Goal: Task Accomplishment & Management: Use online tool/utility

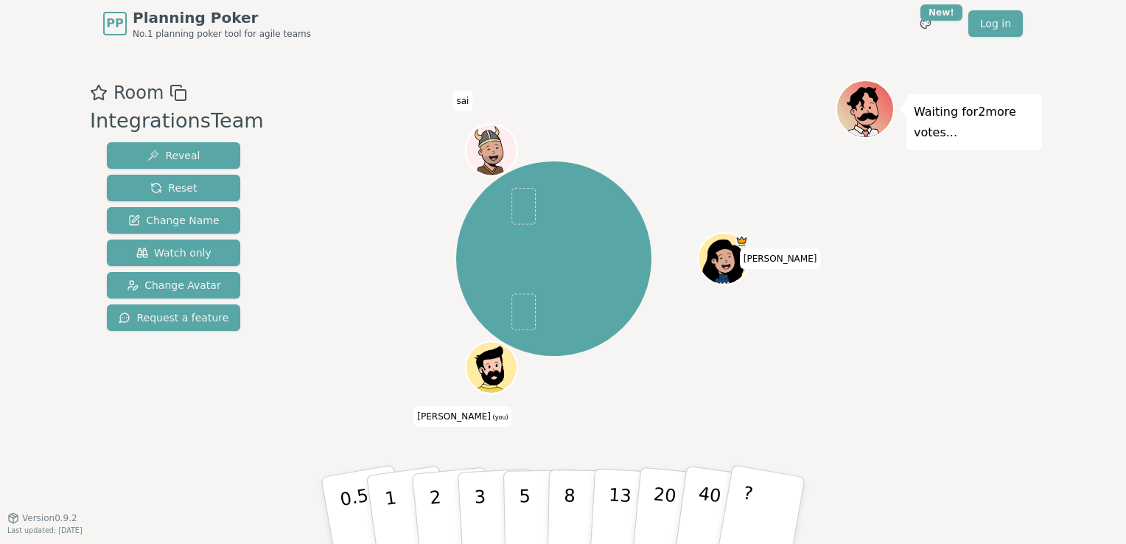
click at [497, 374] on icon at bounding box center [493, 375] width 19 height 8
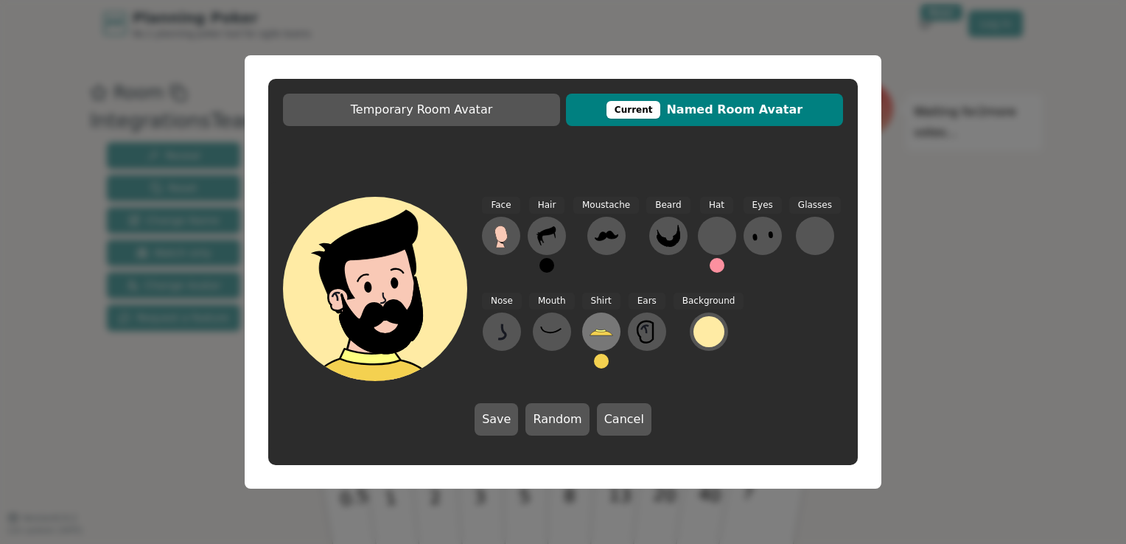
click at [602, 341] on icon at bounding box center [602, 332] width 24 height 24
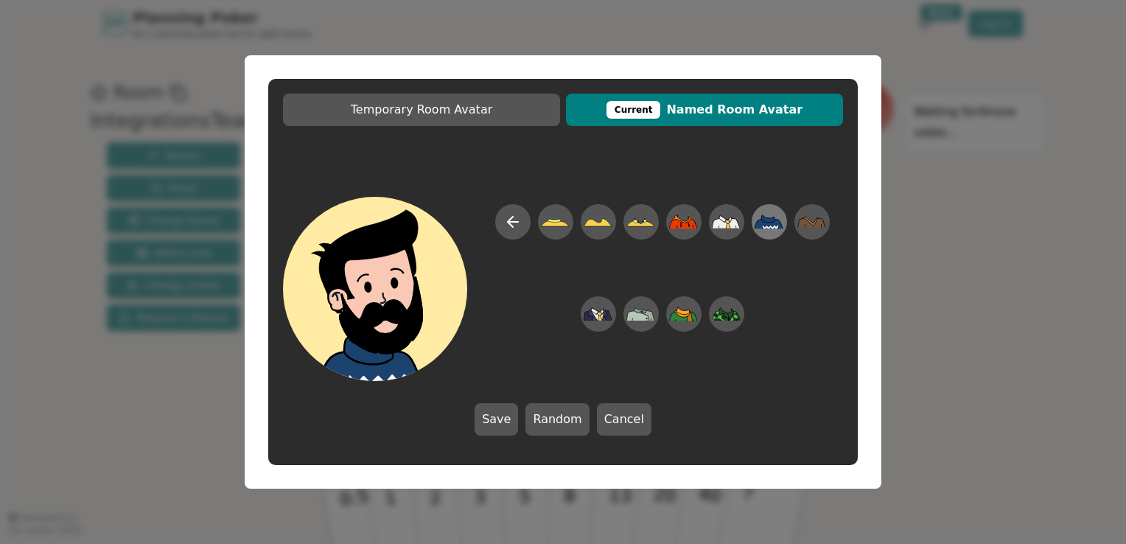
click at [773, 225] on icon at bounding box center [769, 222] width 29 height 14
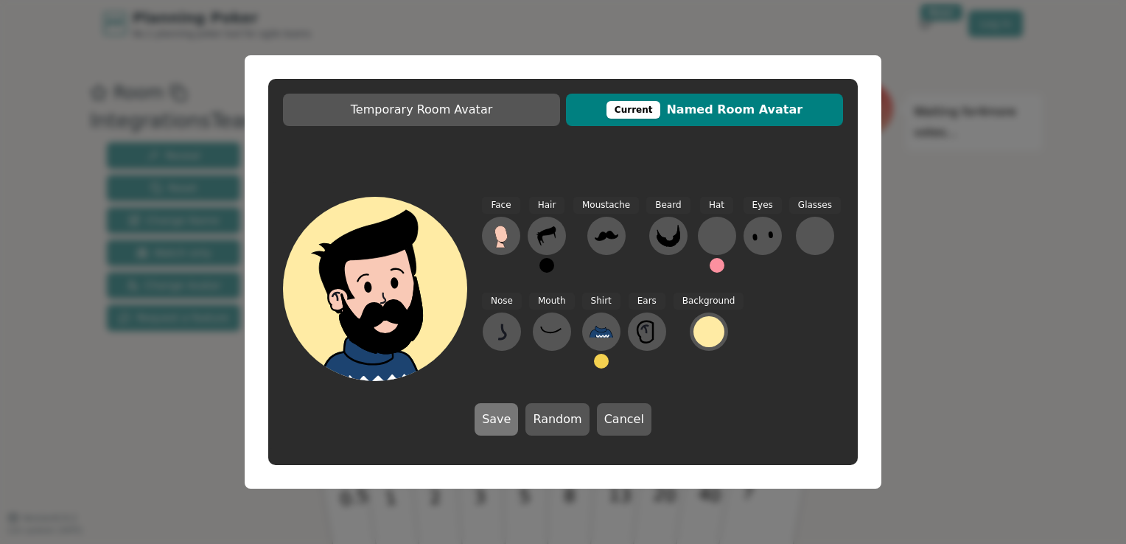
click at [510, 406] on button "Save" at bounding box center [496, 419] width 43 height 32
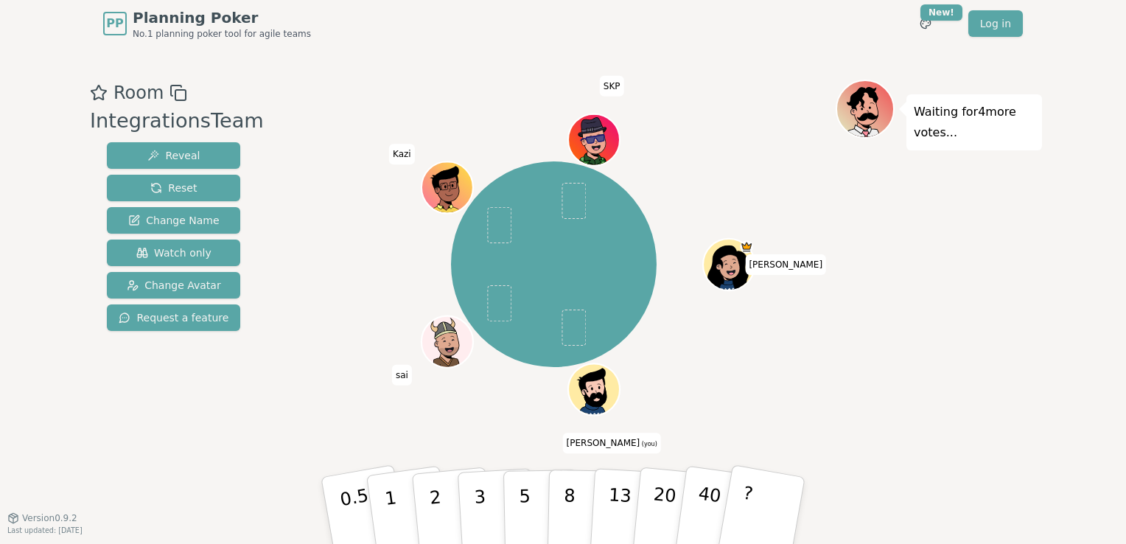
click at [601, 405] on icon at bounding box center [596, 396] width 23 height 21
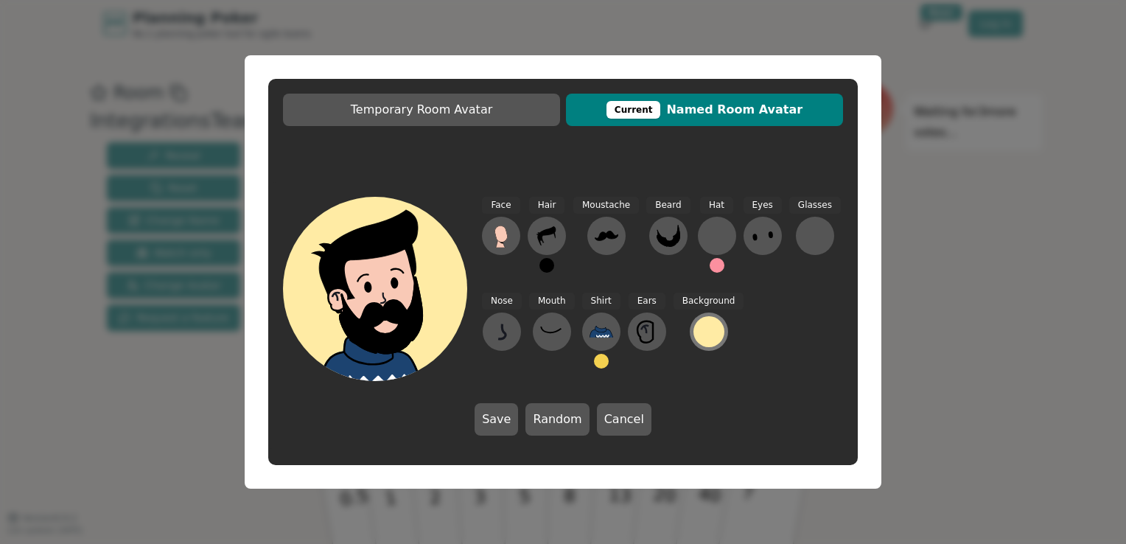
click at [700, 341] on div at bounding box center [709, 331] width 31 height 31
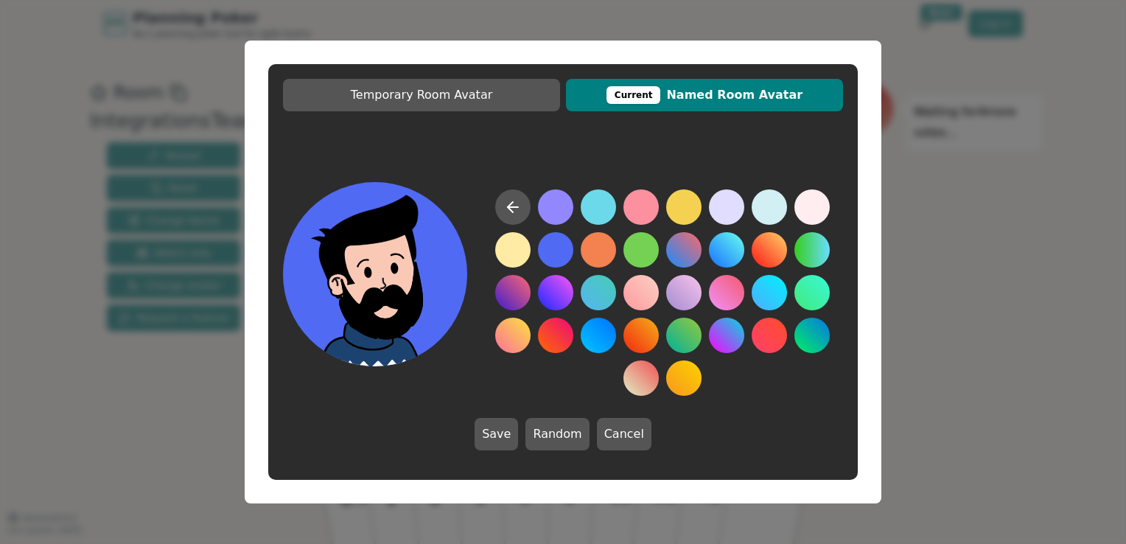
click at [556, 248] on button at bounding box center [555, 249] width 35 height 35
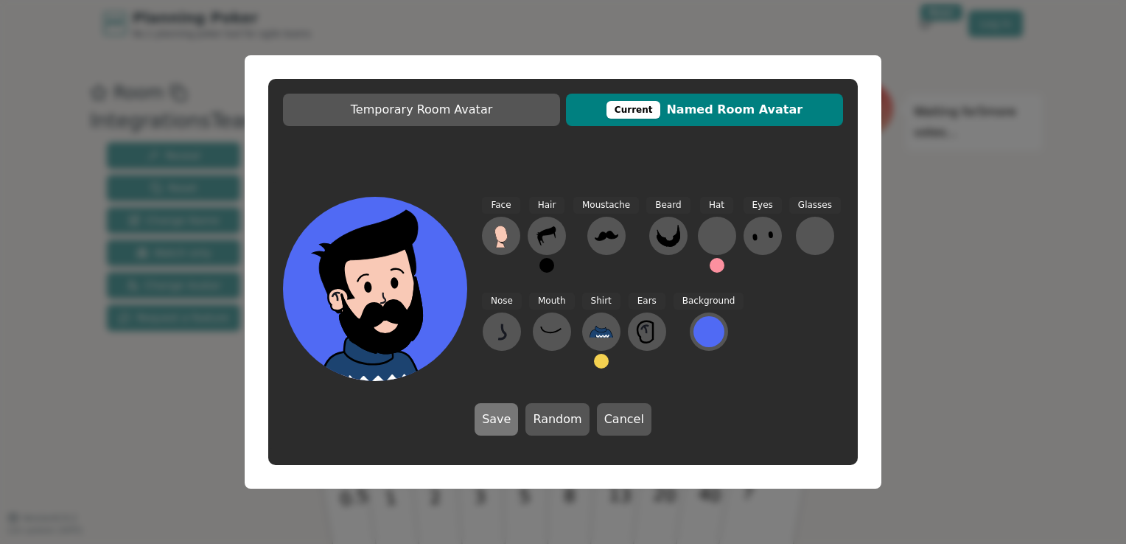
click at [508, 420] on button "Save" at bounding box center [496, 419] width 43 height 32
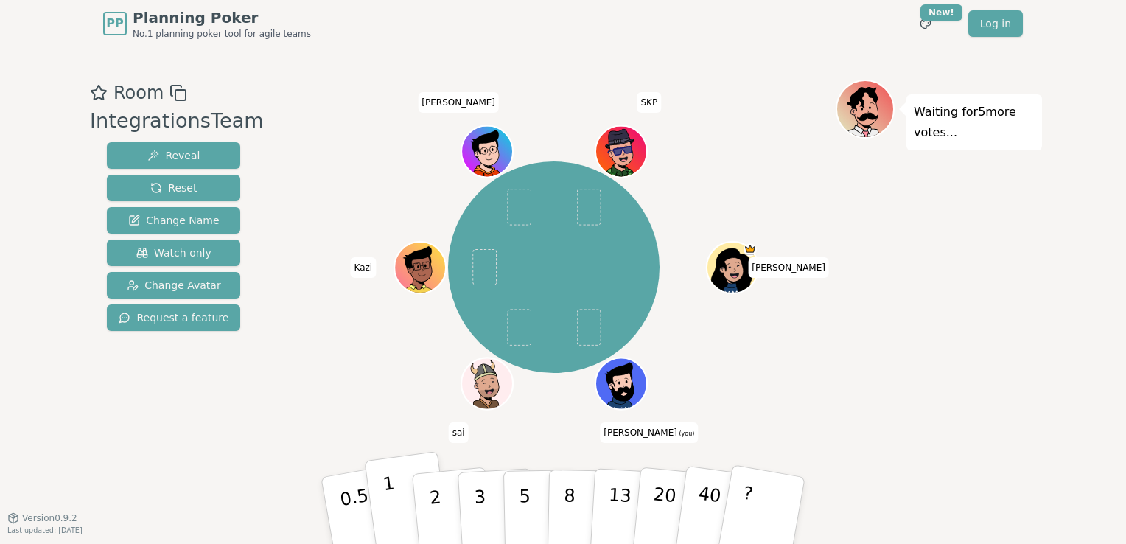
click at [386, 506] on p "1" at bounding box center [393, 513] width 22 height 80
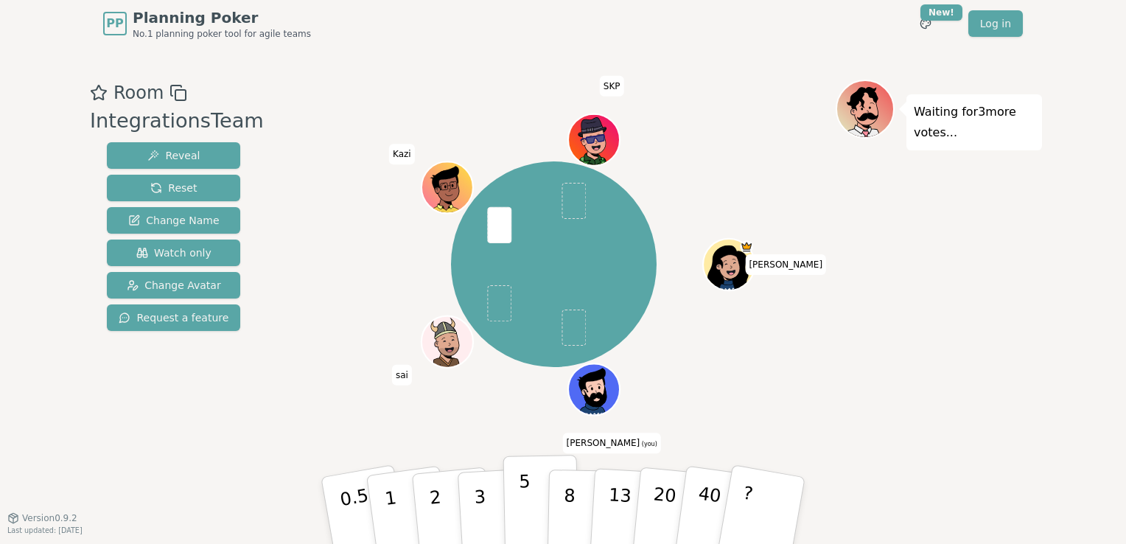
click at [523, 499] on p "5" at bounding box center [525, 511] width 13 height 80
